Goal: Task Accomplishment & Management: Use online tool/utility

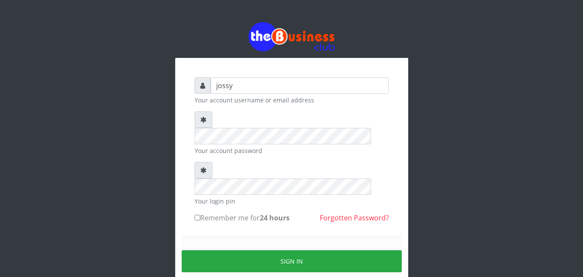
type input "jossy"
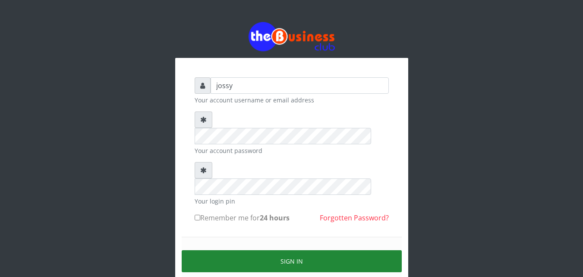
click at [286, 250] on button "Sign in" at bounding box center [292, 261] width 220 height 22
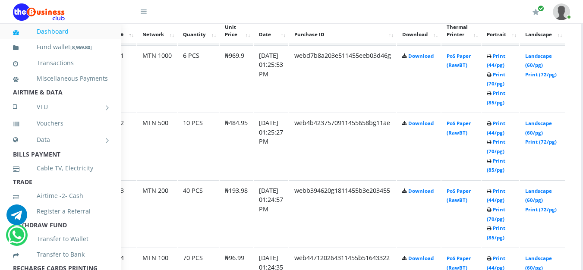
scroll to position [518, 35]
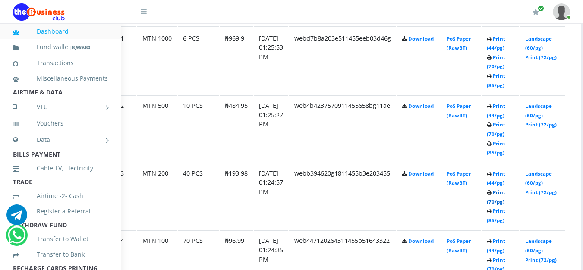
click at [505, 205] on link "Print (70/pg)" at bounding box center [496, 197] width 19 height 16
click at [505, 85] on link "Print (85/pg)" at bounding box center [496, 80] width 19 height 16
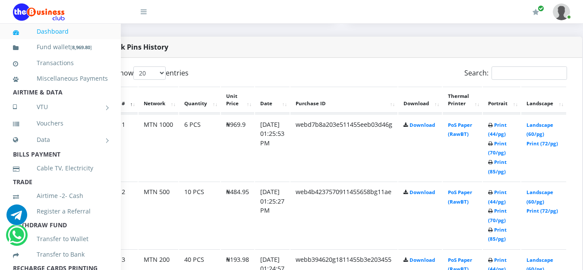
scroll to position [431, 35]
click at [507, 236] on td "Print (44/pg) Print (70/pg) Print (85/pg)" at bounding box center [501, 215] width 38 height 67
click at [505, 238] on link "Print (85/pg)" at bounding box center [496, 235] width 19 height 16
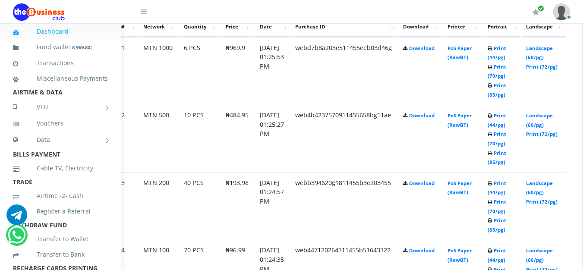
scroll to position [508, 35]
click at [505, 213] on link "Print (70/pg)" at bounding box center [496, 206] width 19 height 16
